Goal: Information Seeking & Learning: Learn about a topic

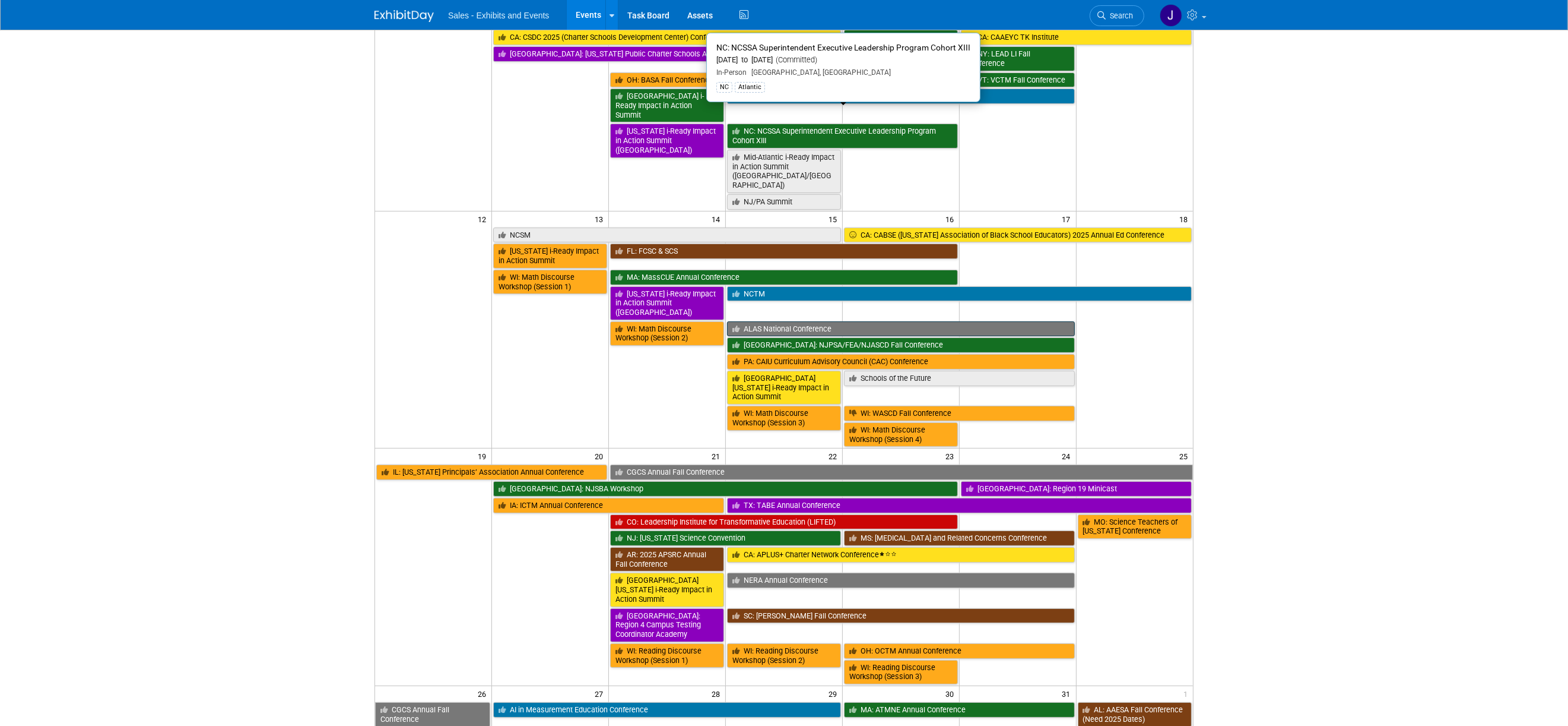
scroll to position [300, 0]
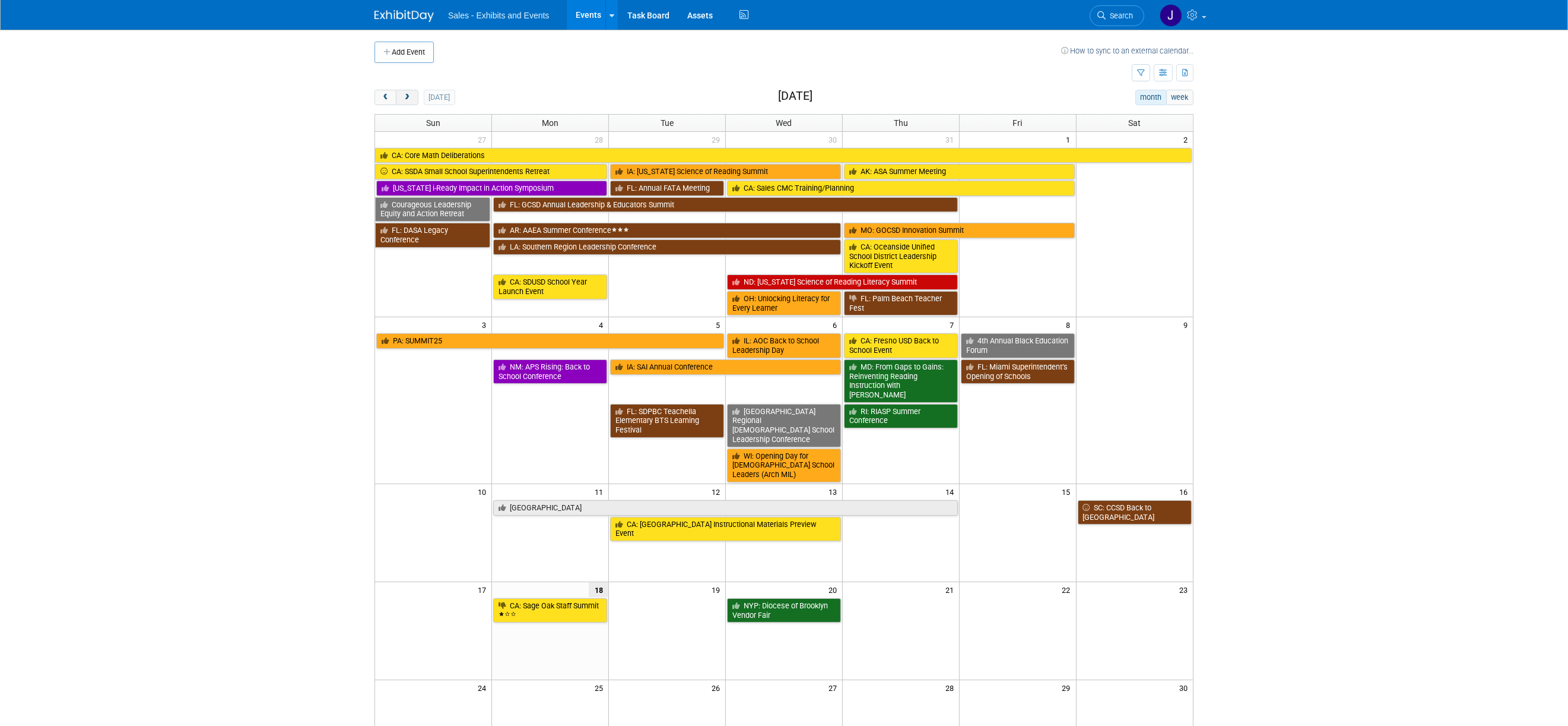
click at [408, 99] on span "next" at bounding box center [406, 97] width 9 height 7
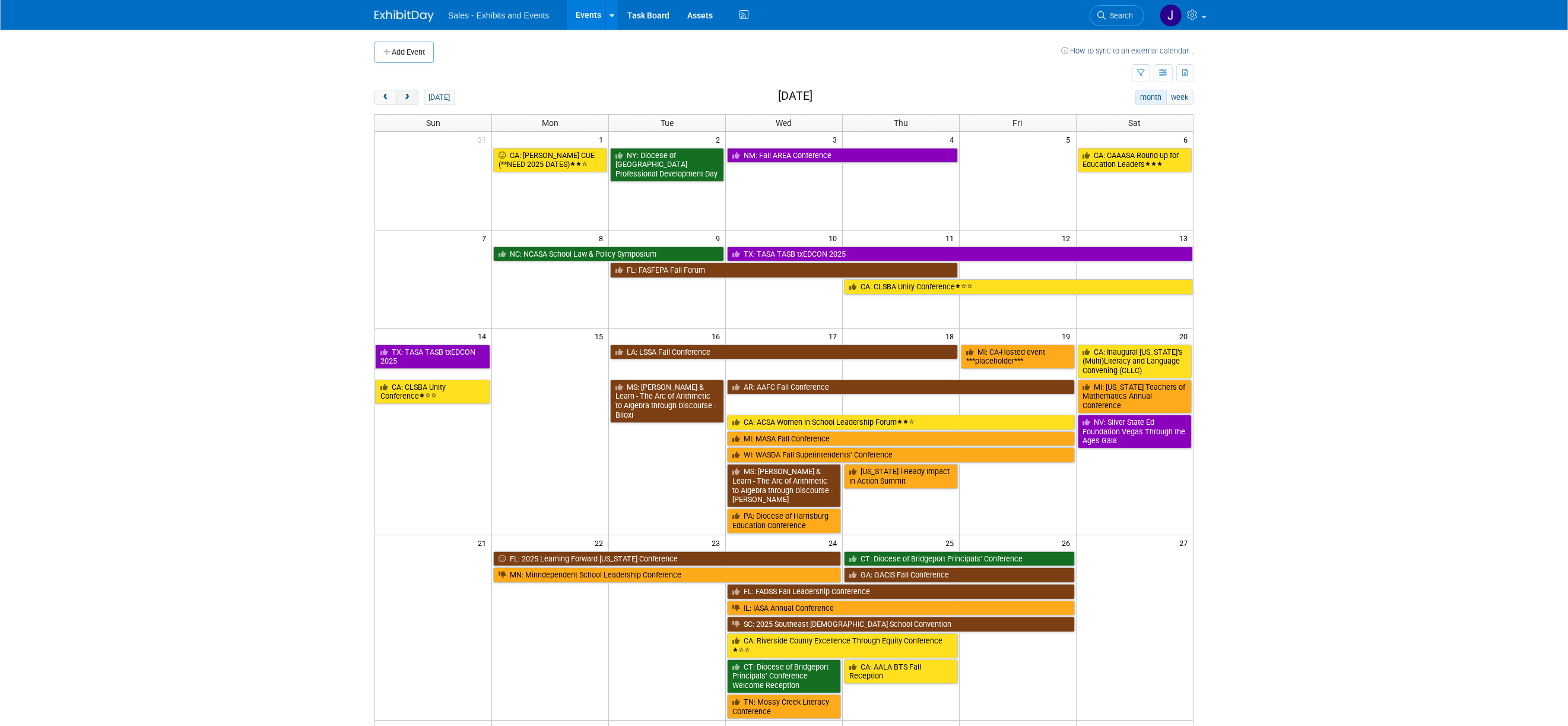
click at [408, 99] on span "next" at bounding box center [406, 97] width 9 height 7
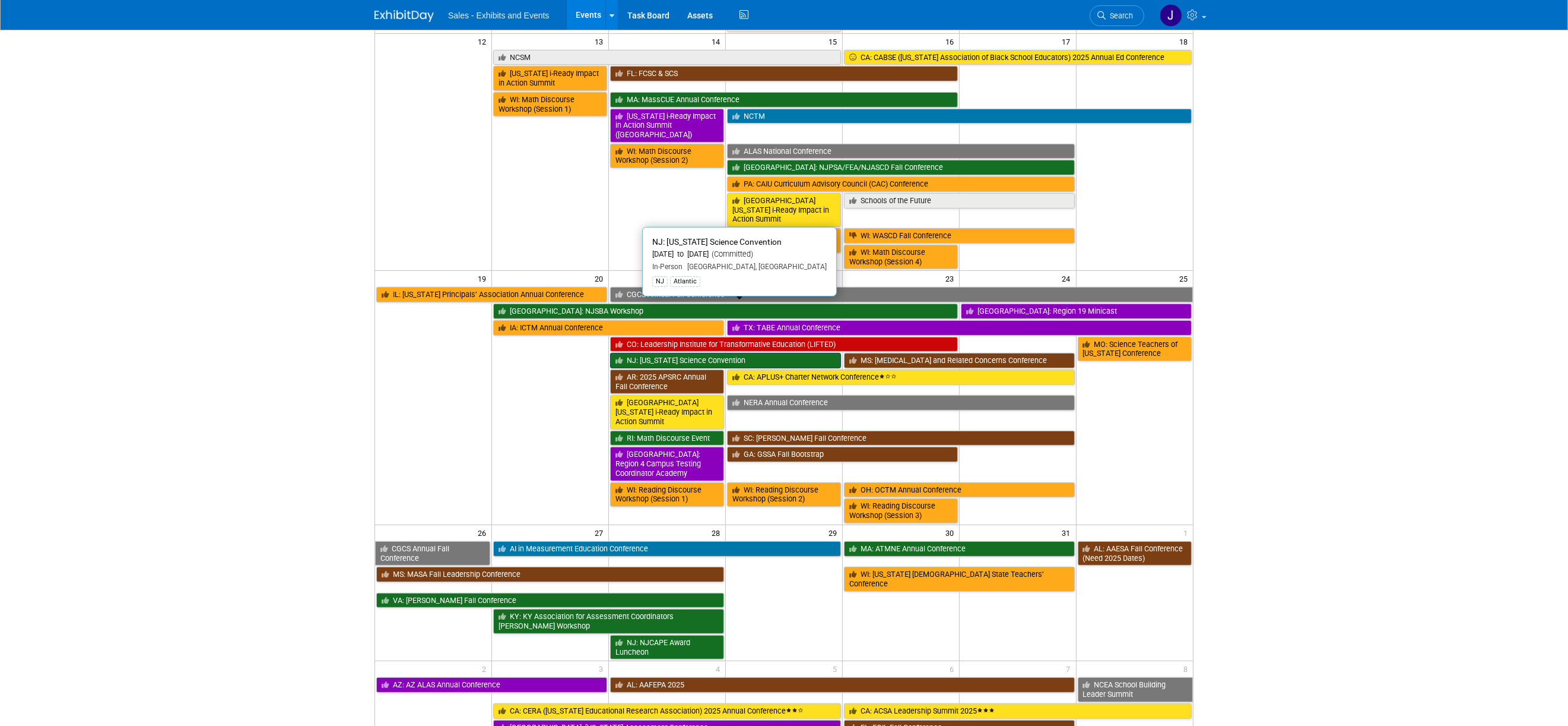
scroll to position [474, 0]
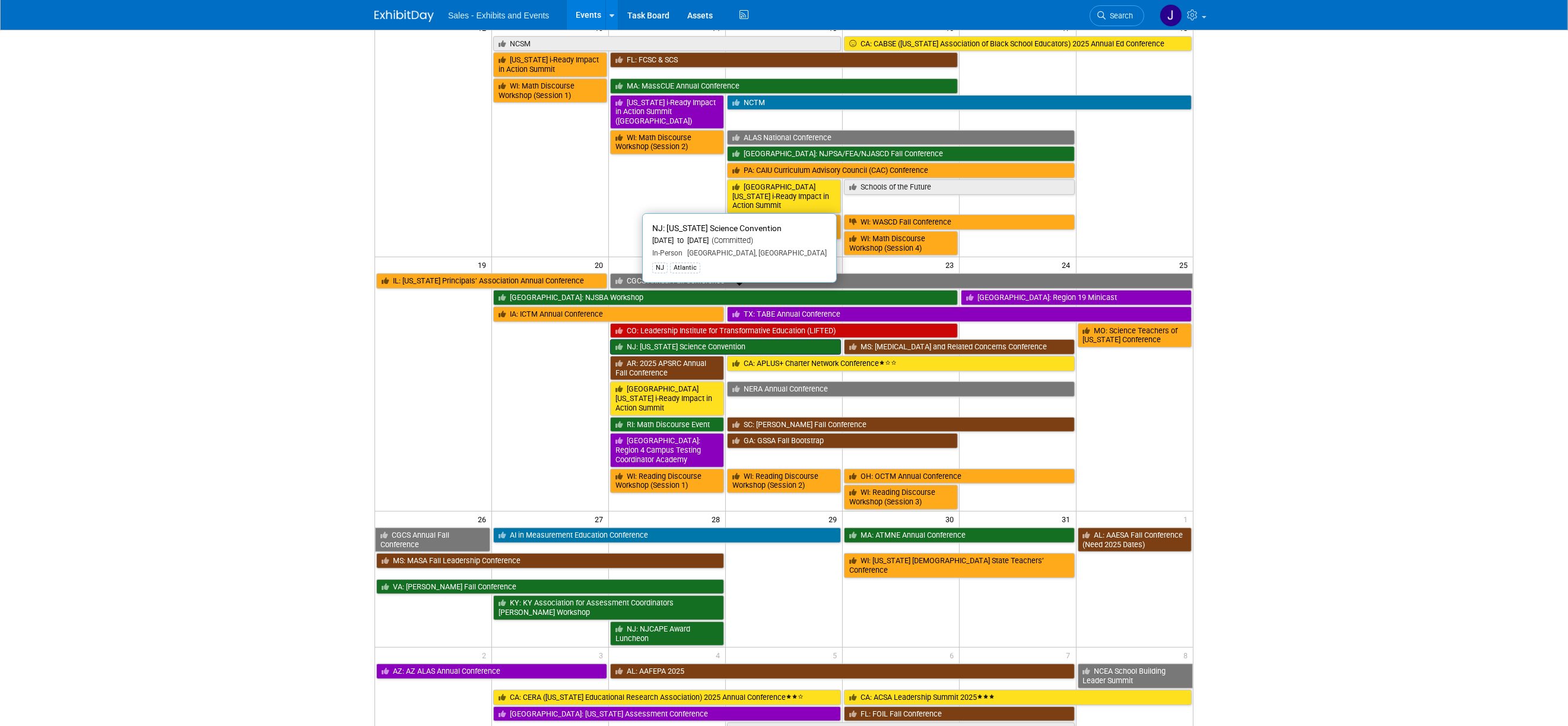
click at [700, 339] on link "NJ: [US_STATE] Science Convention" at bounding box center [726, 346] width 231 height 16
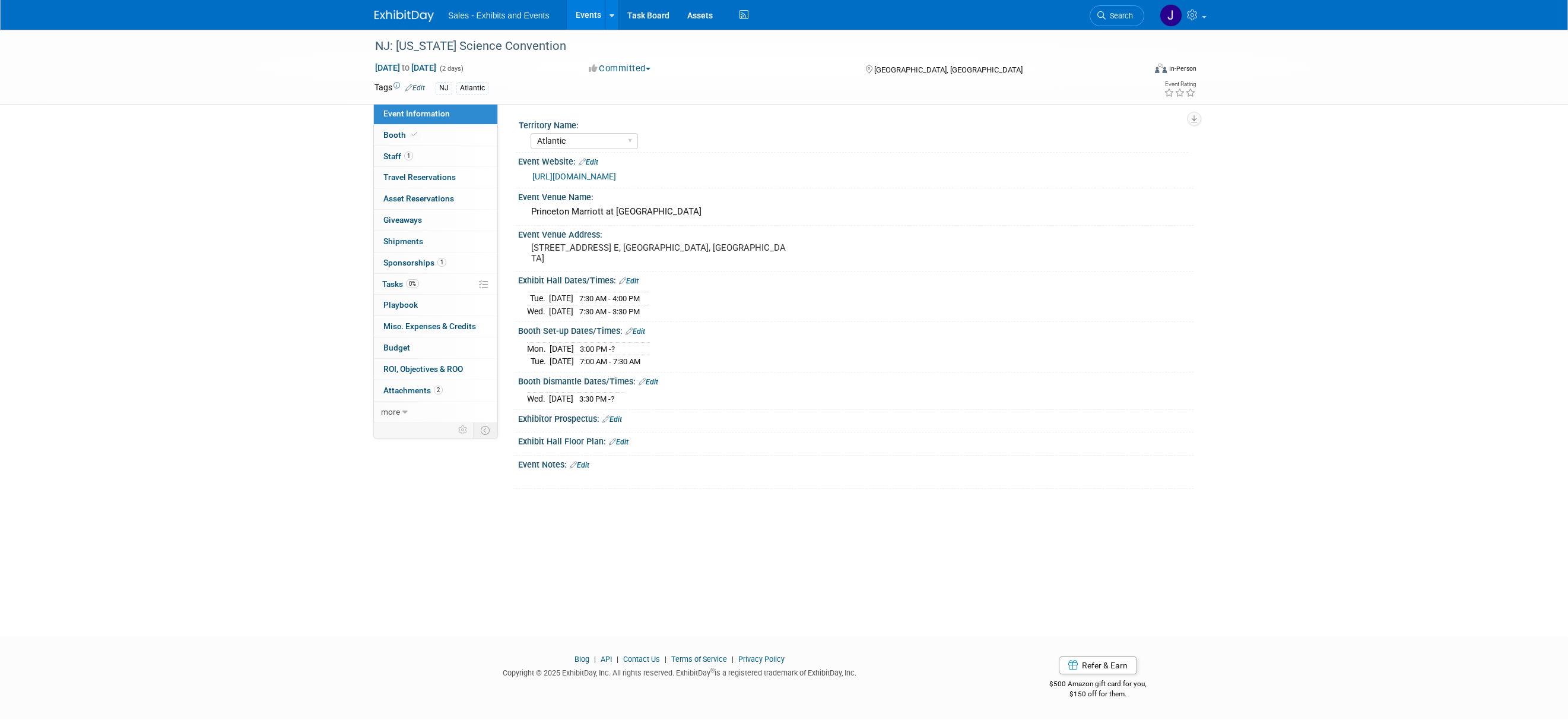
select select "Atlantic"
click at [390, 148] on link "1 Staff 1" at bounding box center [435, 156] width 123 height 20
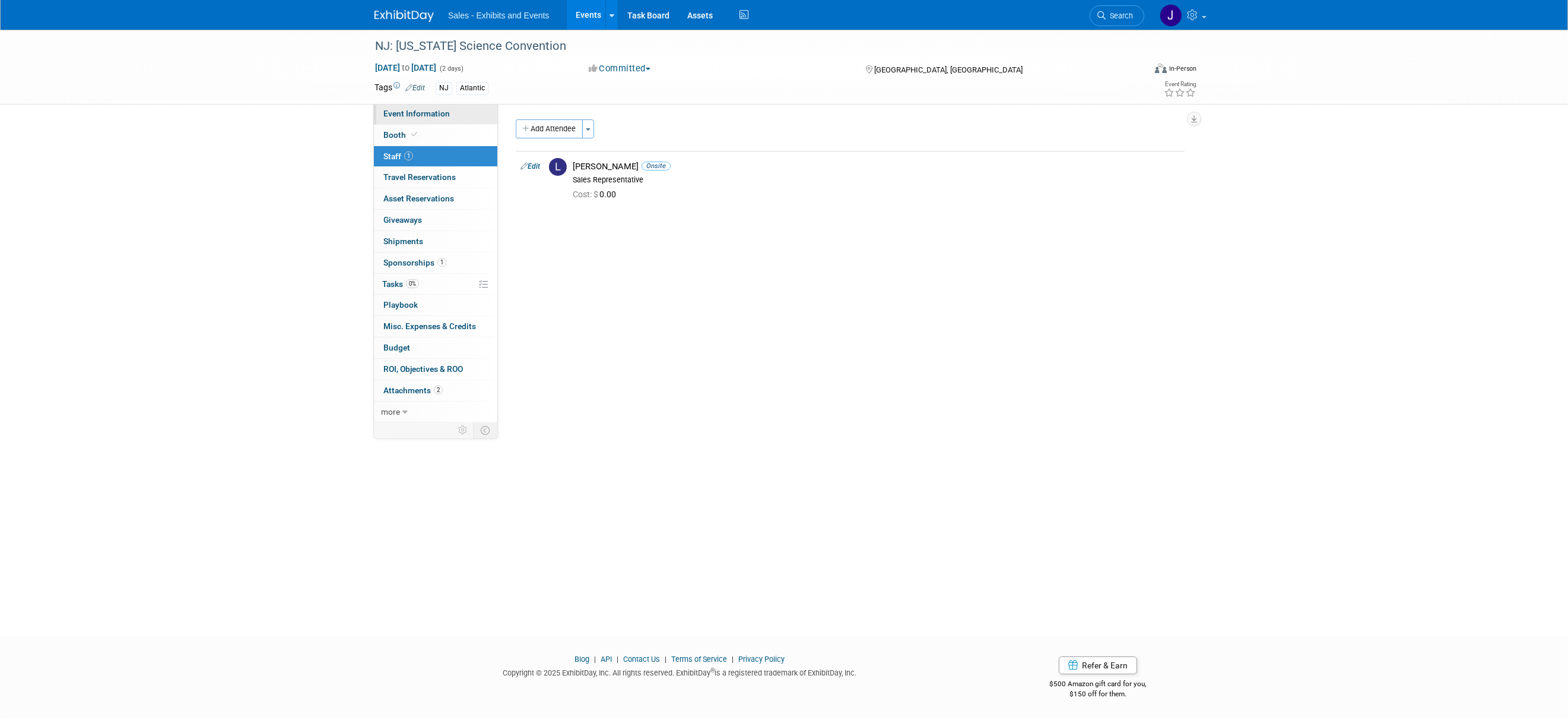
click at [399, 116] on span "Event Information" at bounding box center [416, 114] width 66 height 10
select select "Atlantic"
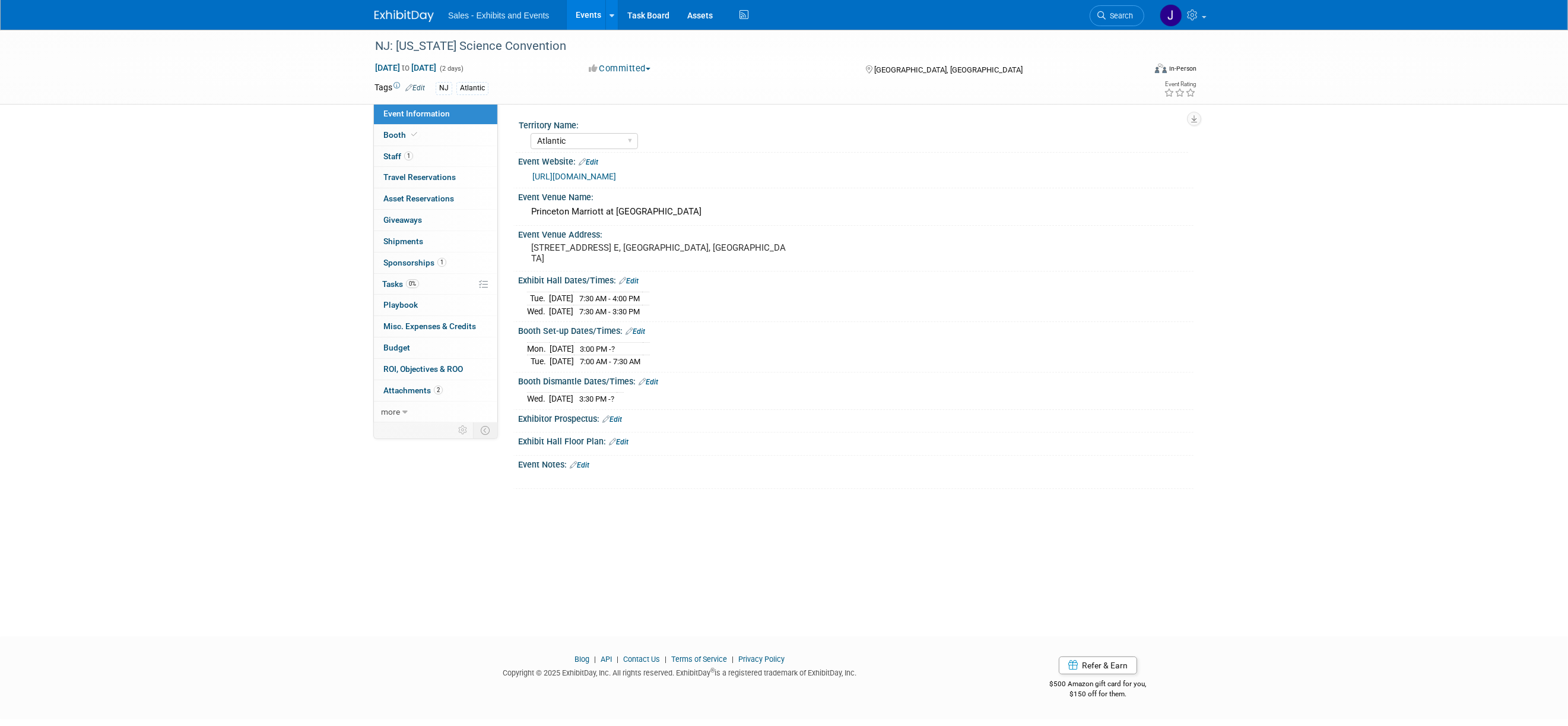
click at [616, 177] on link "https://www.njscienceconvention.org/exhibitor--sponsor.html" at bounding box center [574, 176] width 84 height 10
